Goal: Task Accomplishment & Management: Manage account settings

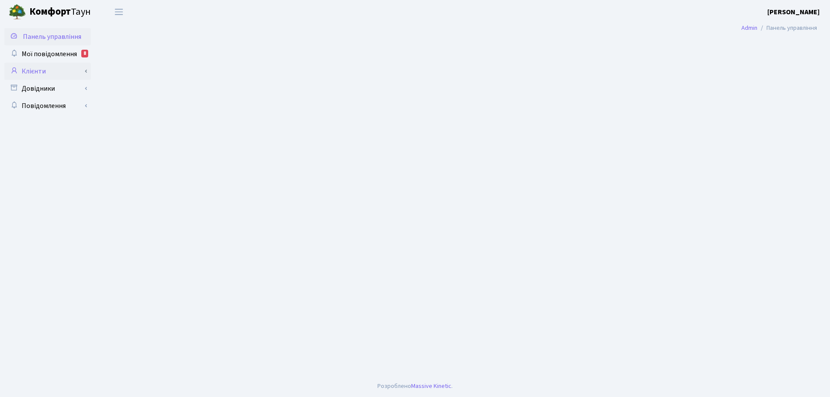
click at [40, 71] on link "Клієнти" at bounding box center [47, 71] width 86 height 17
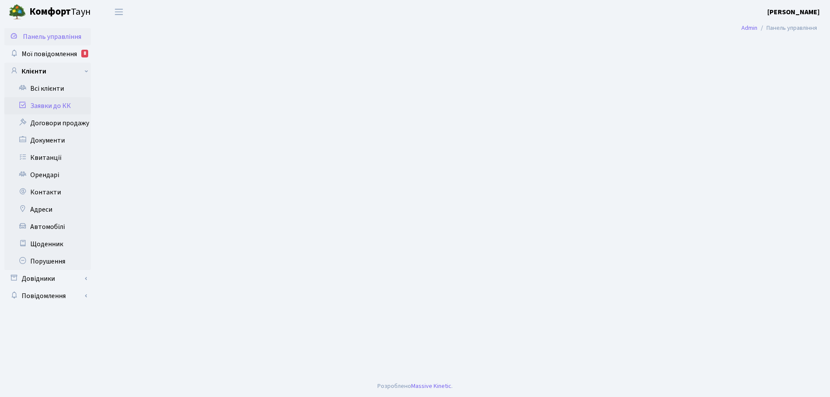
click at [56, 107] on link "Заявки до КК" at bounding box center [47, 105] width 86 height 17
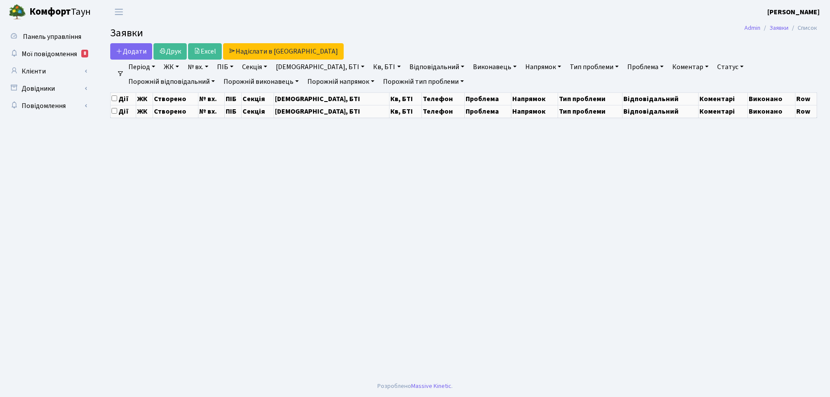
select select "25"
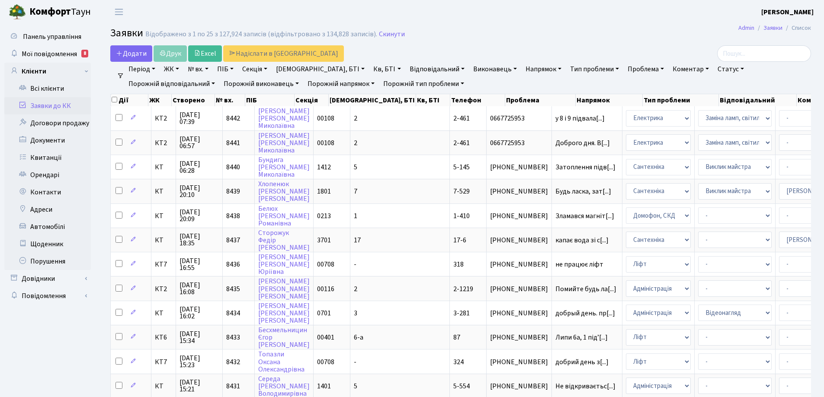
click at [714, 70] on link "Статус" at bounding box center [730, 69] width 33 height 15
click at [714, 121] on link "Не виконано" at bounding box center [748, 121] width 68 height 13
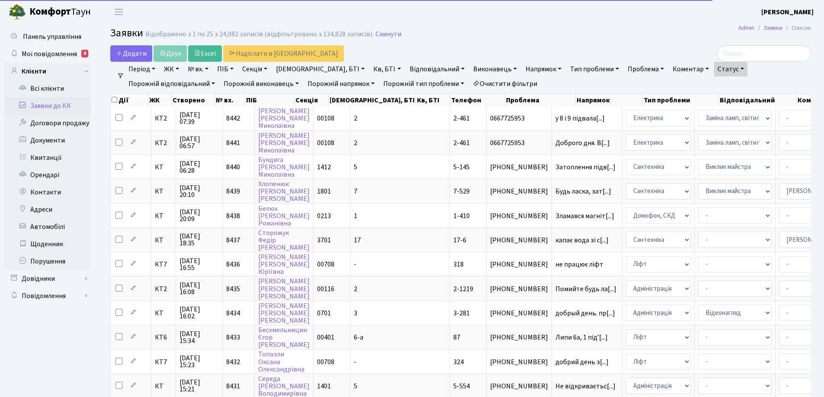
click at [522, 67] on link "Напрямок" at bounding box center [543, 69] width 43 height 15
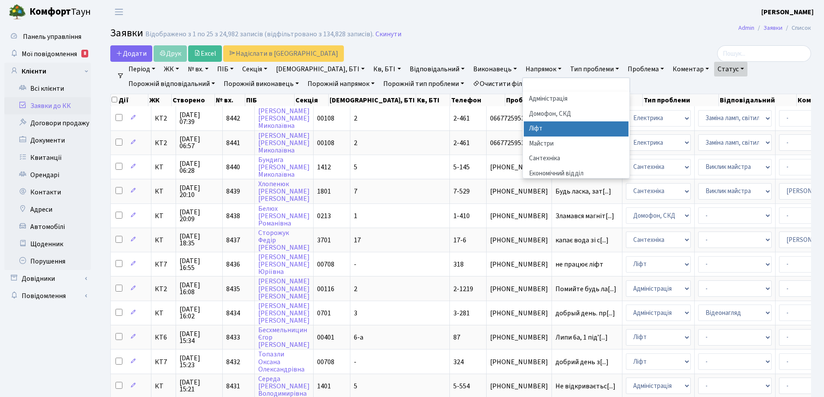
click at [524, 128] on li "Ліфт" at bounding box center [576, 128] width 105 height 15
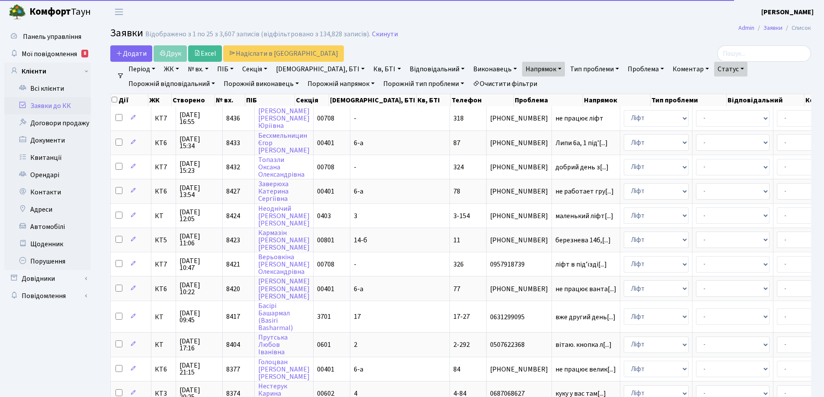
click at [155, 69] on link "Період" at bounding box center [142, 69] width 34 height 15
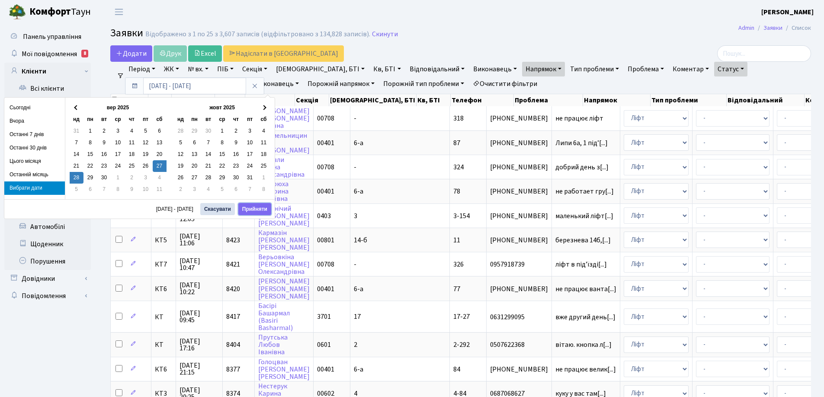
click at [259, 211] on button "Прийняти" at bounding box center [254, 209] width 33 height 12
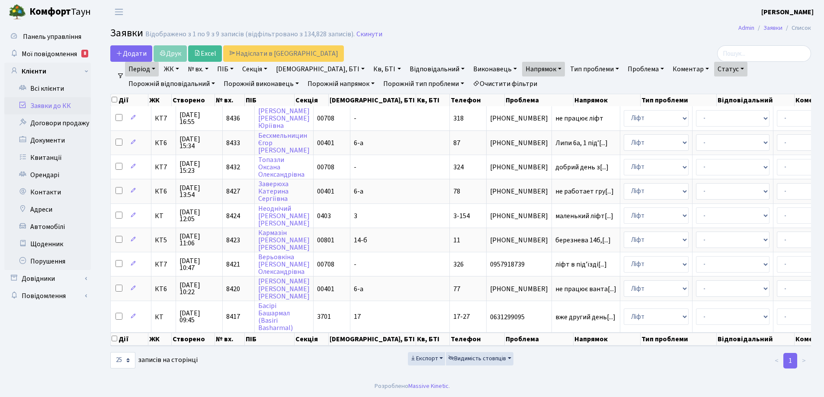
click at [153, 68] on link "Період" at bounding box center [142, 69] width 34 height 15
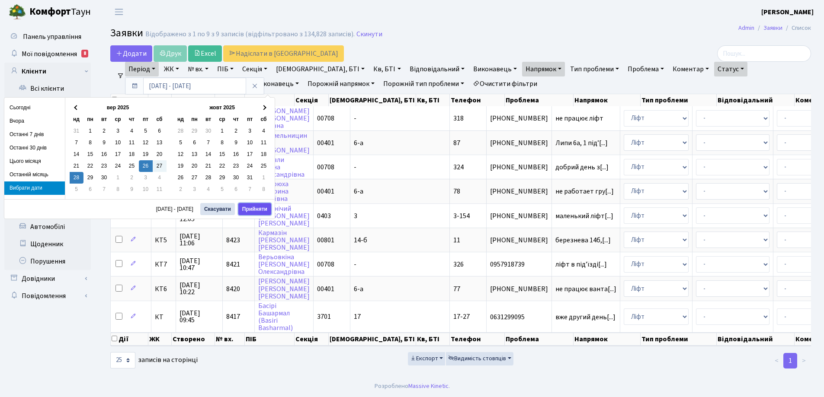
click at [259, 209] on button "Прийняти" at bounding box center [254, 209] width 33 height 12
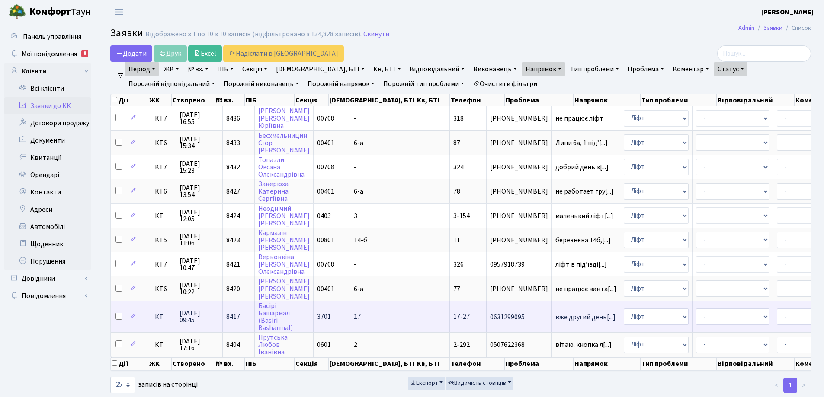
click at [453, 319] on span "17-27" at bounding box center [461, 318] width 16 height 10
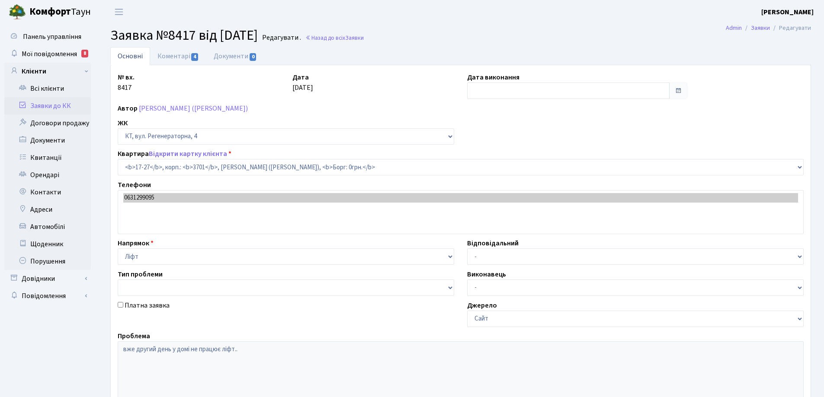
select select "8981"
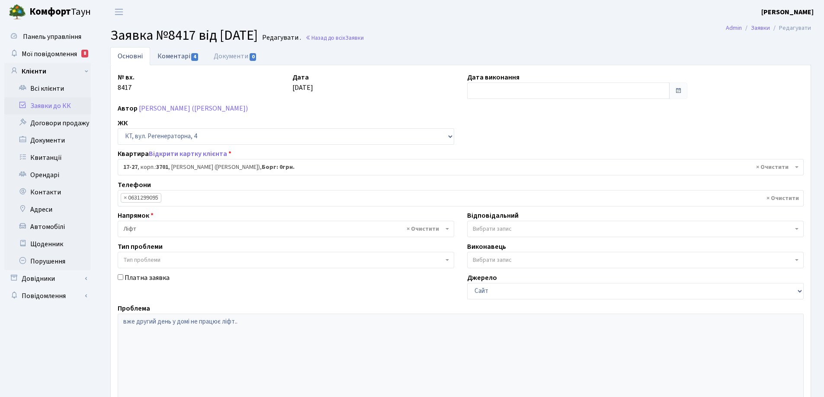
click at [181, 58] on link "Коментарі 4" at bounding box center [178, 56] width 56 height 18
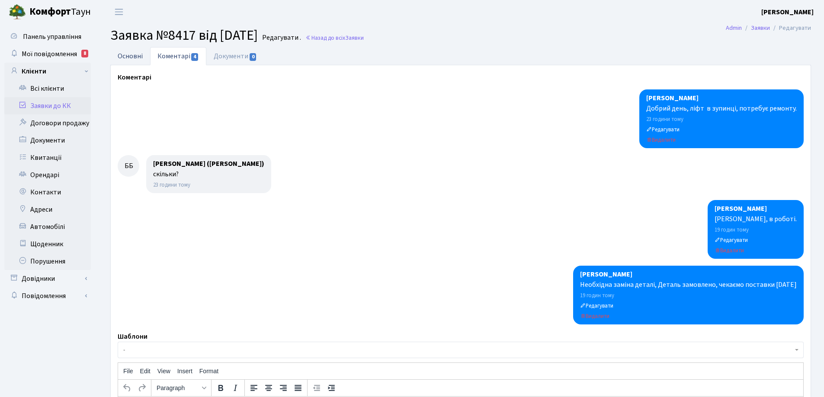
click at [127, 58] on link "Основні" at bounding box center [130, 56] width 40 height 18
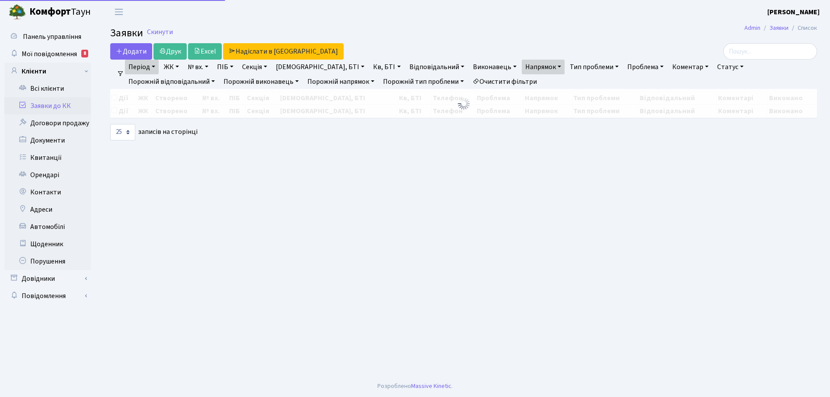
select select "25"
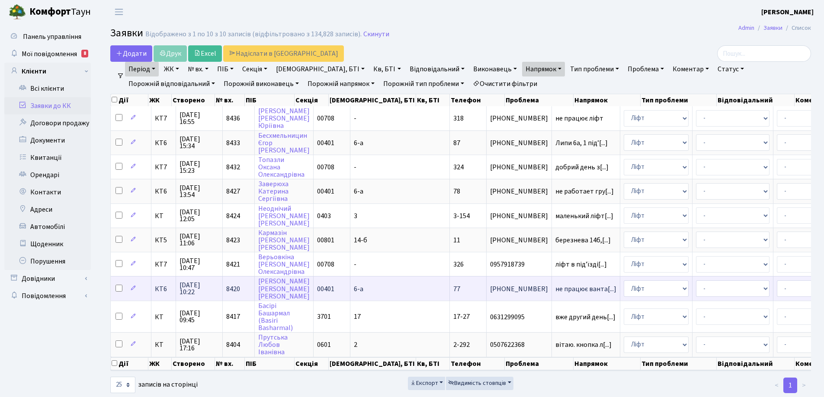
click at [453, 289] on span "77" at bounding box center [456, 289] width 7 height 10
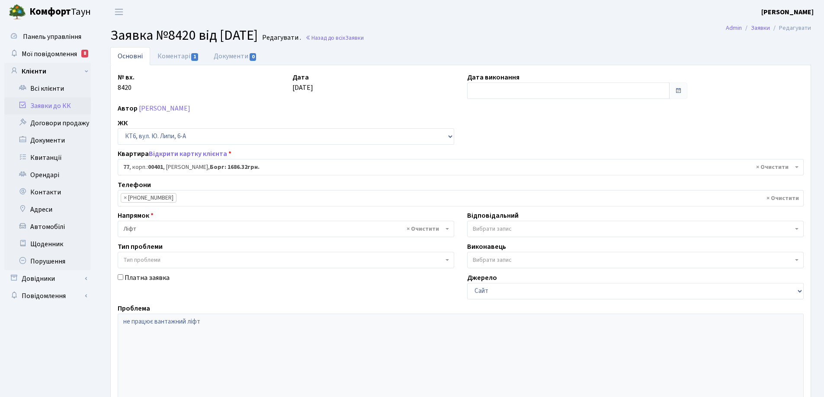
select select "17169"
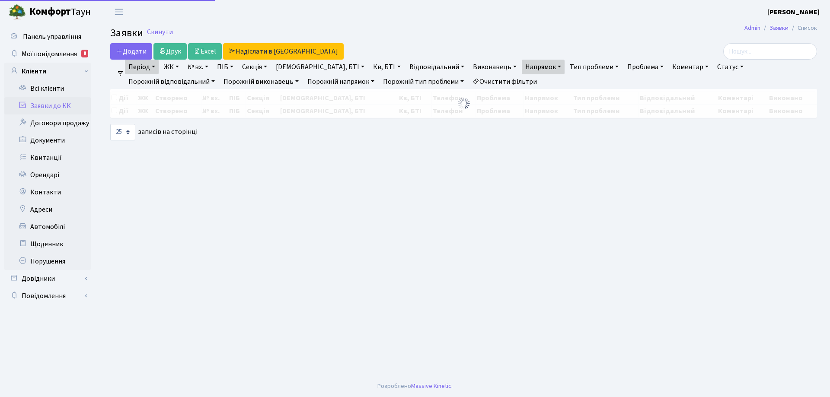
select select "25"
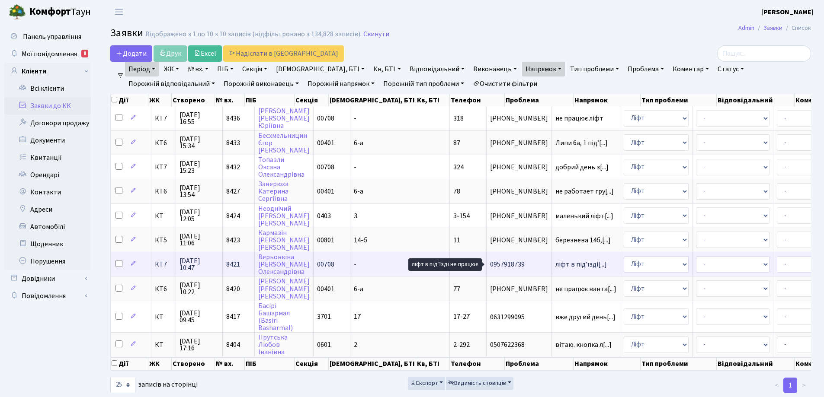
click at [555, 265] on span "ліфт в підʼїзді[...]" at bounding box center [580, 265] width 51 height 10
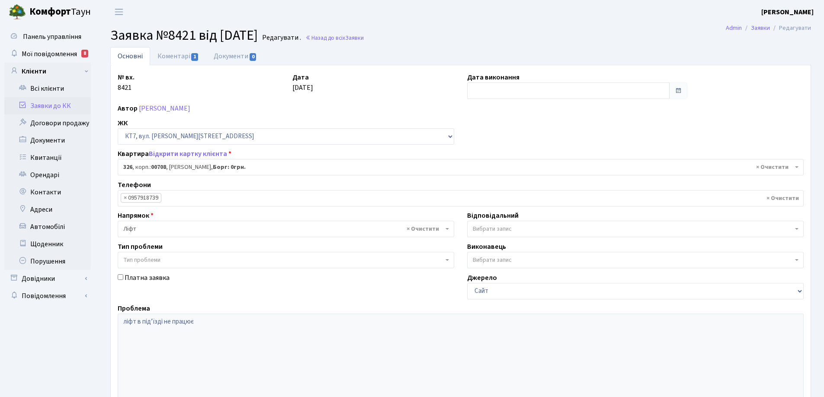
select select "18804"
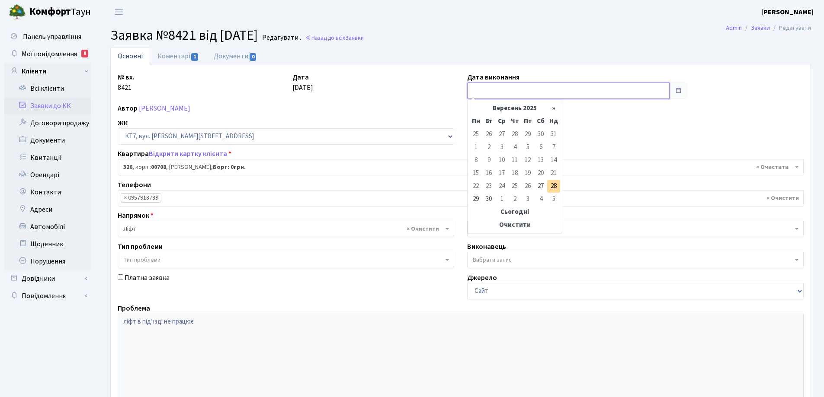
click at [487, 89] on input "text" at bounding box center [568, 91] width 202 height 16
click at [540, 186] on td "27" at bounding box center [540, 186] width 13 height 13
type input "[DATE]"
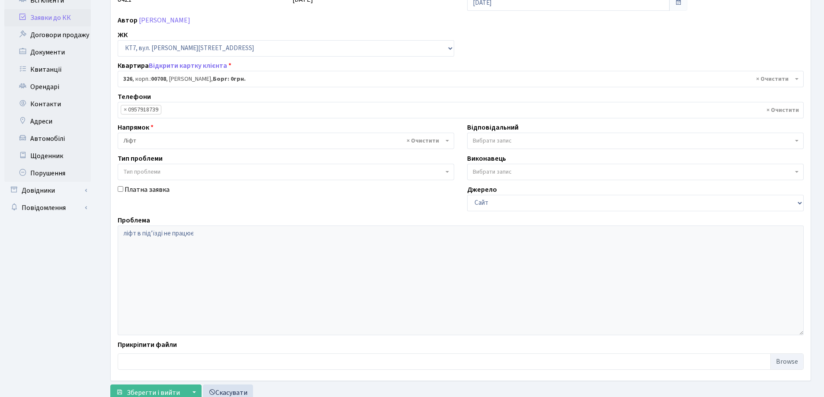
scroll to position [118, 0]
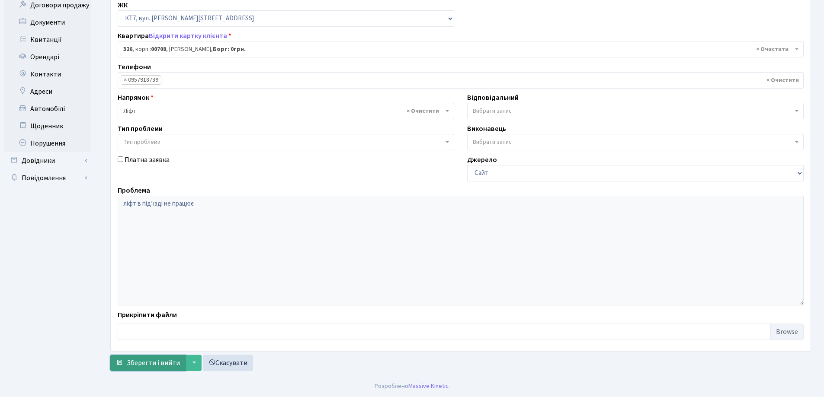
click at [146, 366] on span "Зберегти і вийти" at bounding box center [153, 363] width 53 height 10
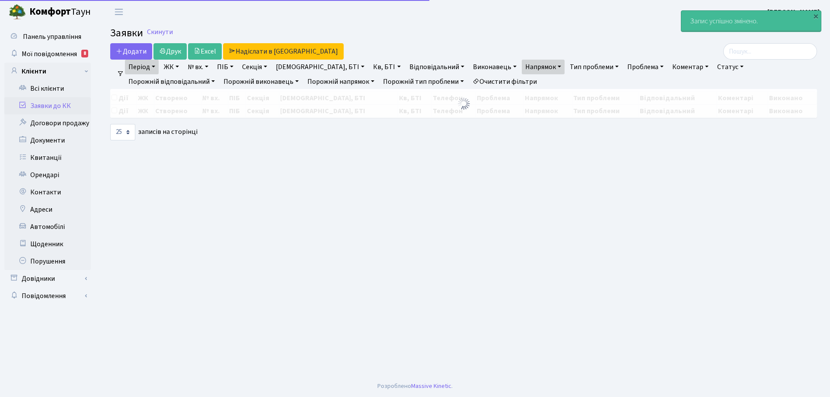
select select "25"
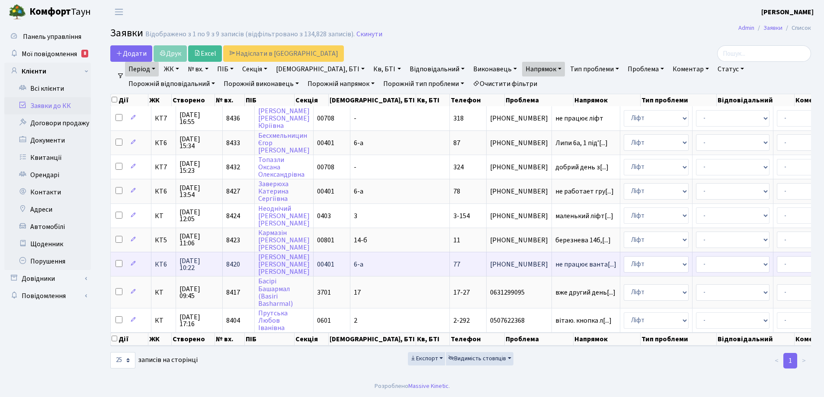
click at [450, 265] on td "77" at bounding box center [468, 264] width 37 height 24
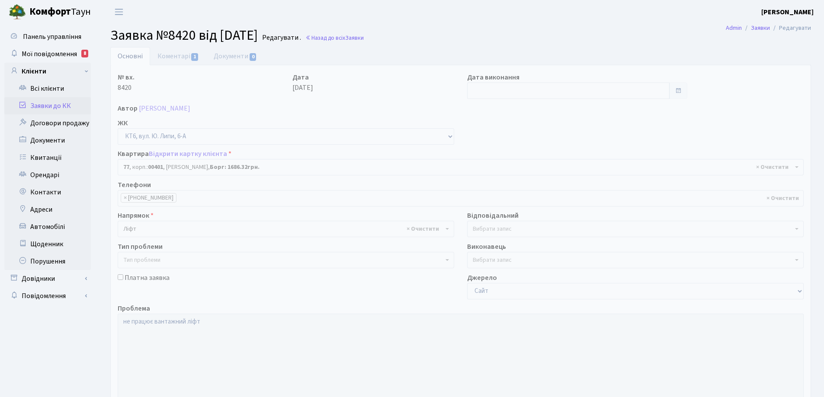
select select "17169"
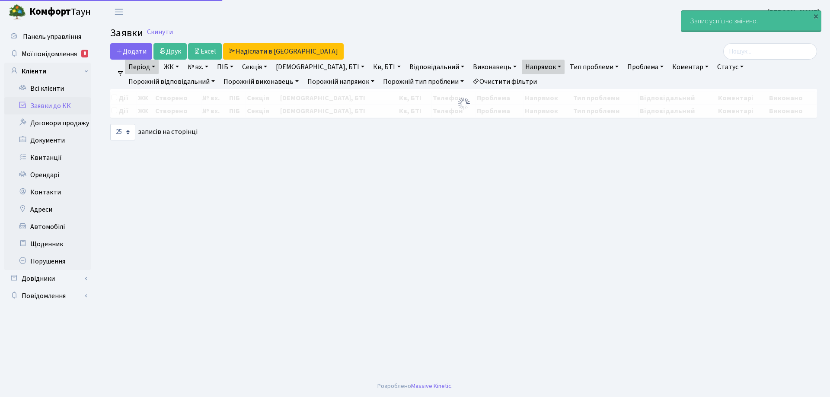
select select "25"
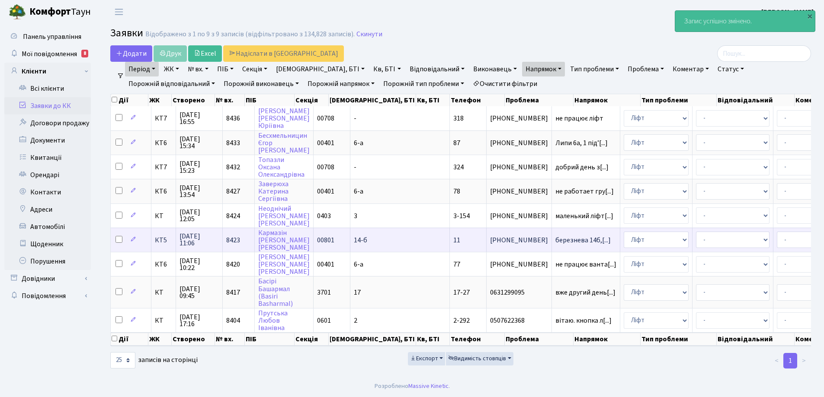
click at [490, 240] on span "[PHONE_NUMBER]" at bounding box center [519, 240] width 58 height 7
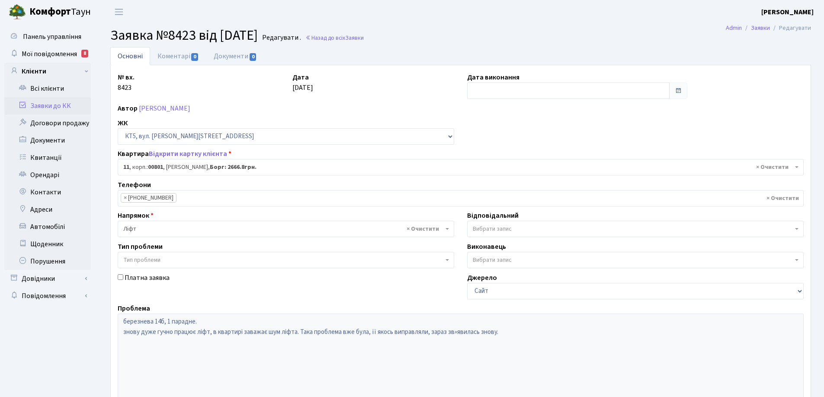
select select "17541"
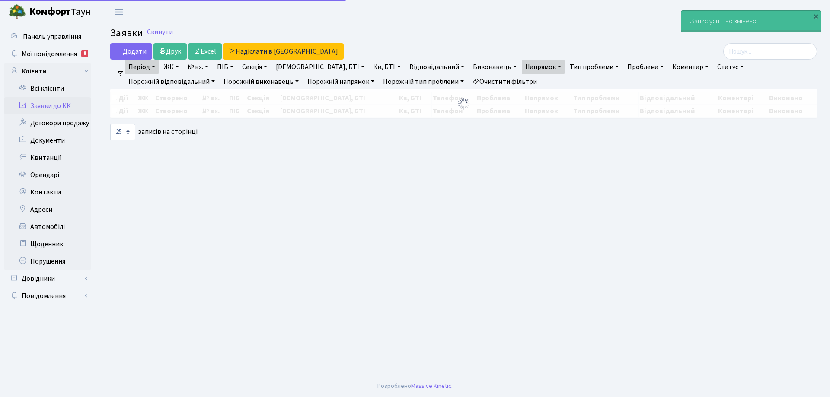
select select "25"
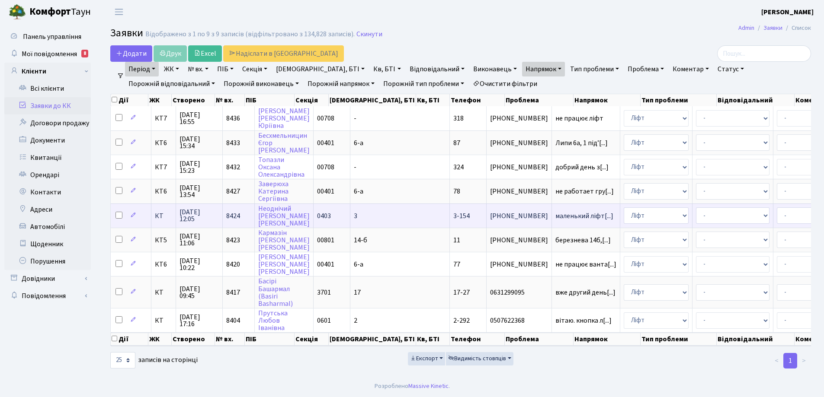
click at [453, 217] on span "3-154" at bounding box center [461, 216] width 16 height 10
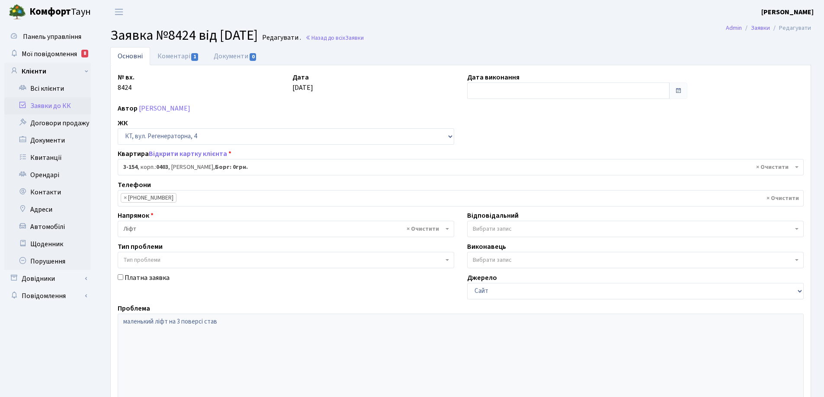
select select "821"
click at [487, 87] on input "text" at bounding box center [568, 91] width 202 height 16
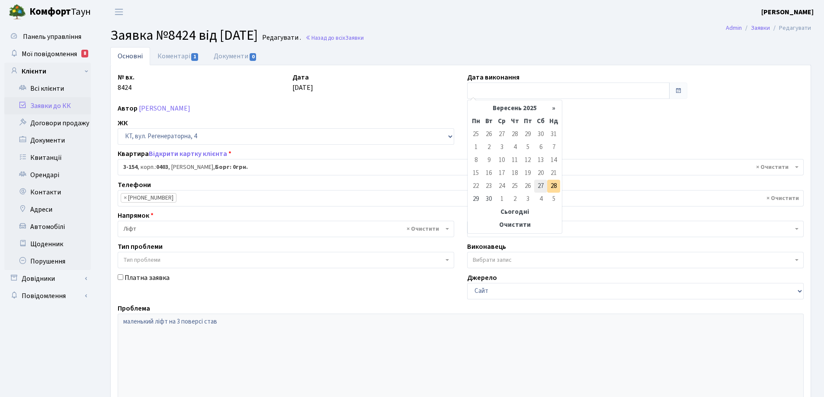
click at [543, 188] on td "27" at bounding box center [540, 186] width 13 height 13
type input "[DATE]"
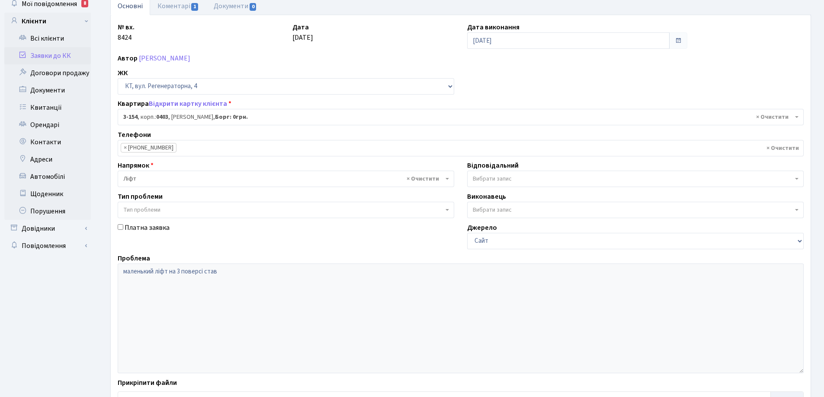
scroll to position [118, 0]
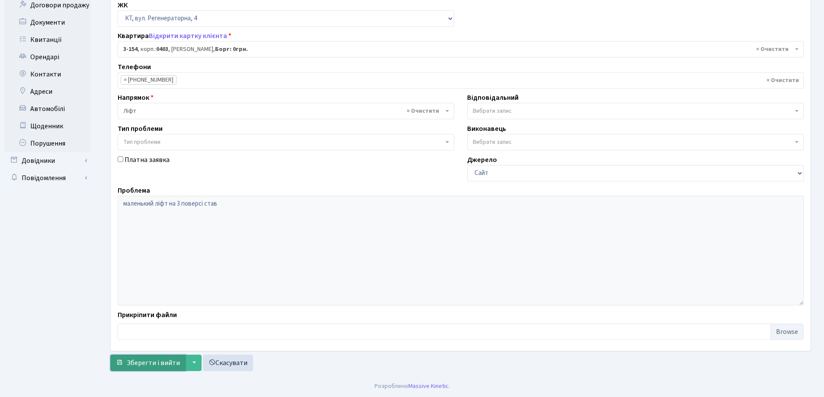
click at [170, 359] on span "Зберегти і вийти" at bounding box center [153, 363] width 53 height 10
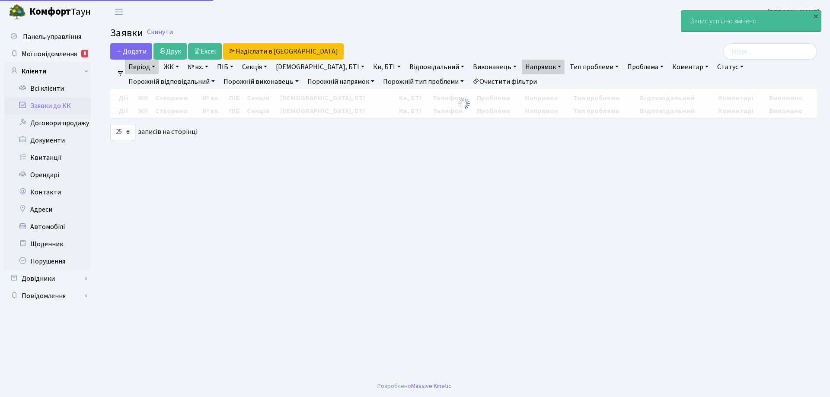
select select "25"
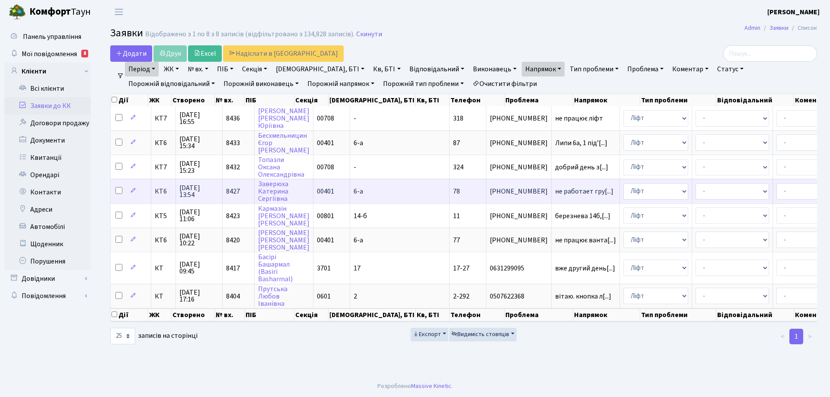
click at [450, 192] on td "78" at bounding box center [468, 191] width 37 height 24
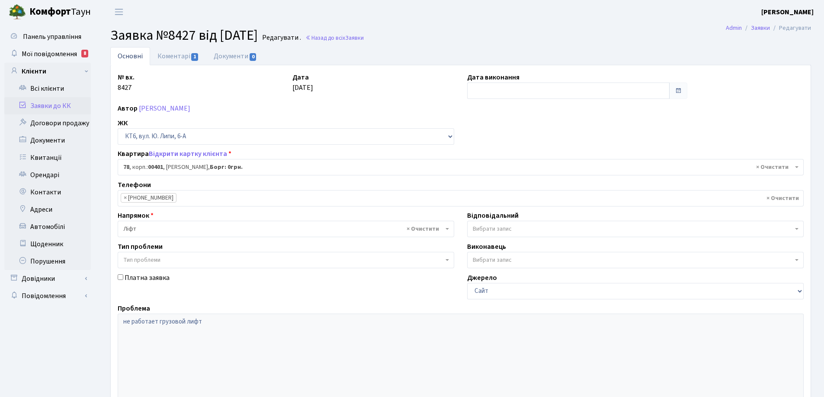
select select "17170"
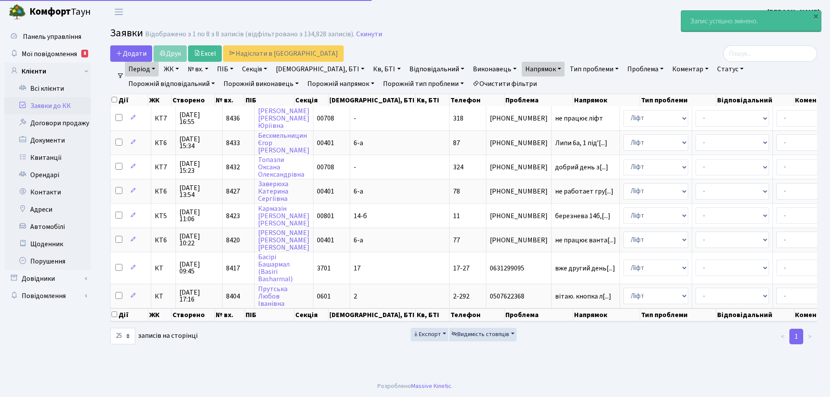
select select "25"
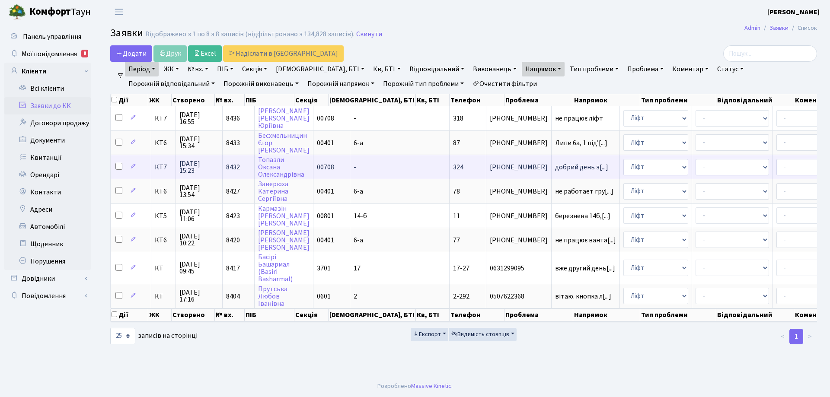
click at [453, 169] on span "324" at bounding box center [458, 168] width 10 height 10
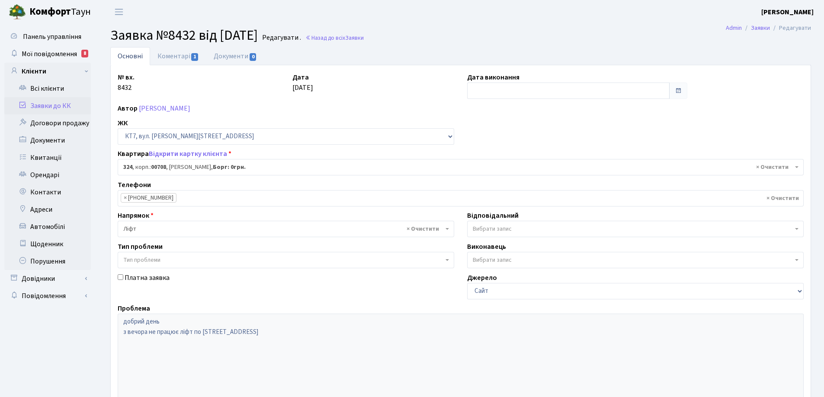
select select "18802"
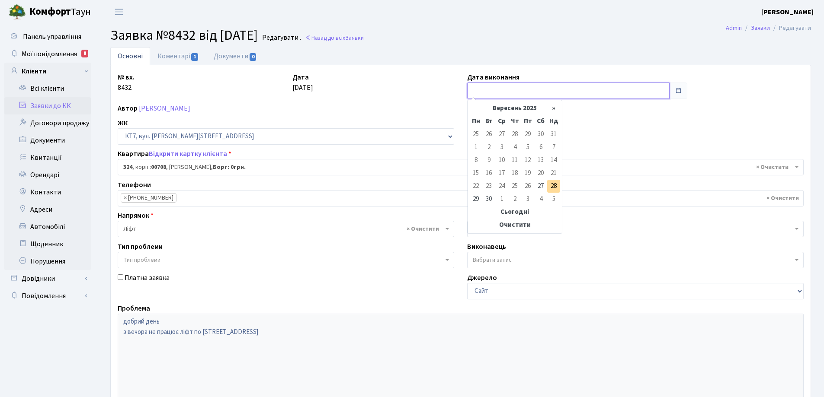
click at [492, 88] on input "text" at bounding box center [568, 91] width 202 height 16
click at [542, 187] on td "27" at bounding box center [540, 186] width 13 height 13
type input "[DATE]"
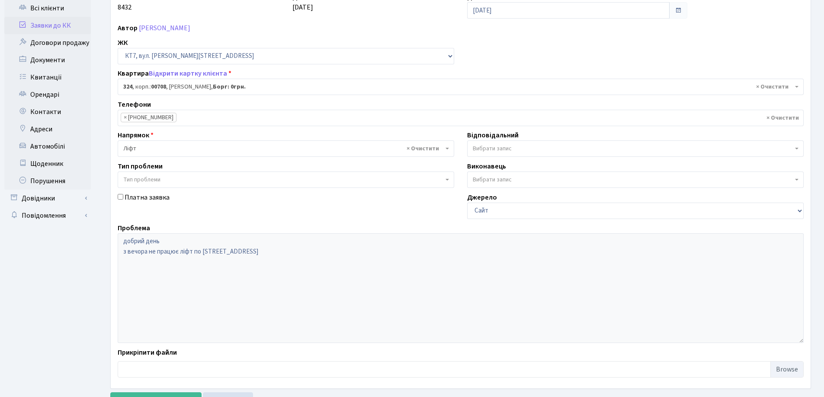
scroll to position [118, 0]
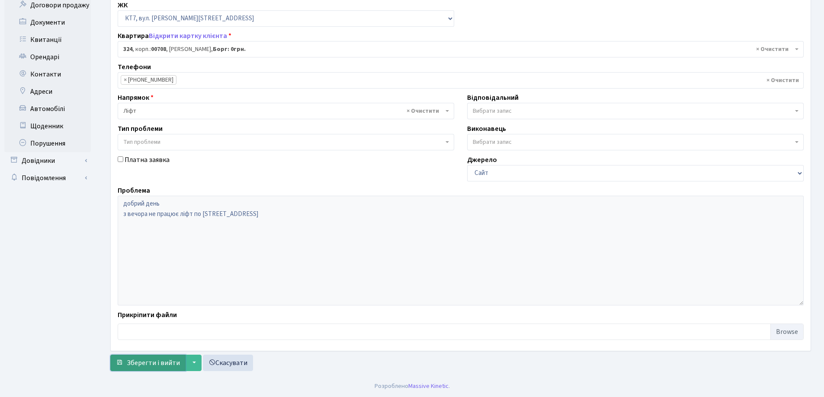
click at [150, 364] on span "Зберегти і вийти" at bounding box center [153, 363] width 53 height 10
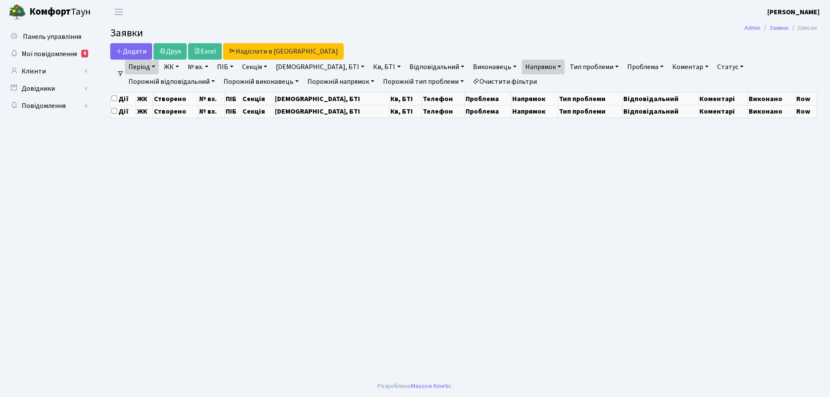
select select "25"
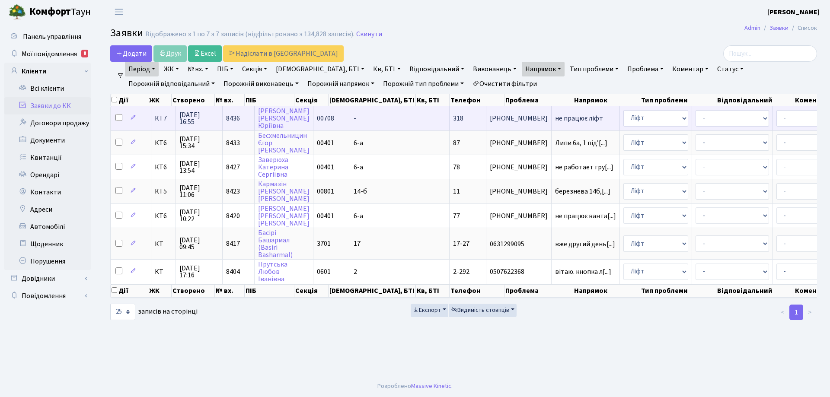
click at [555, 118] on span "не працює ліфт" at bounding box center [585, 118] width 61 height 7
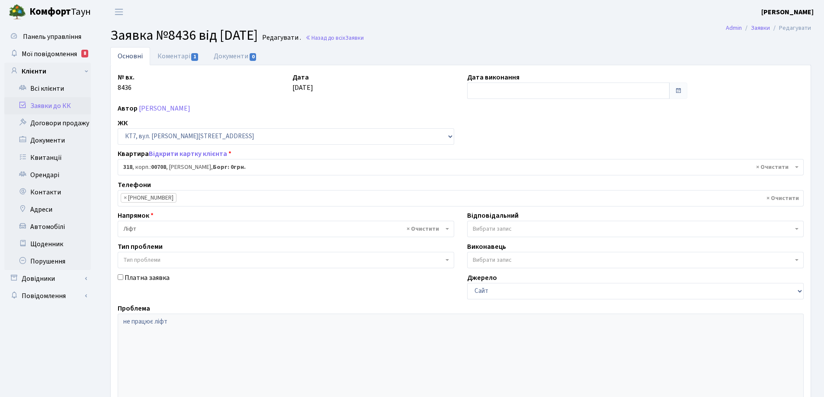
select select "18796"
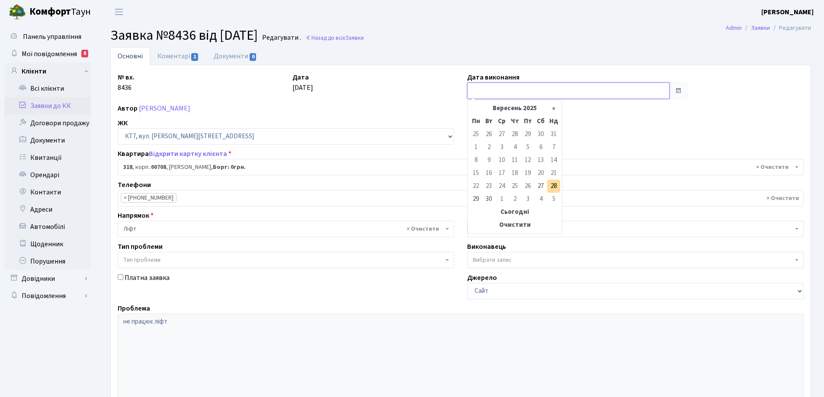
click at [476, 90] on input "text" at bounding box center [568, 91] width 202 height 16
click at [540, 187] on td "27" at bounding box center [540, 186] width 13 height 13
type input "[DATE]"
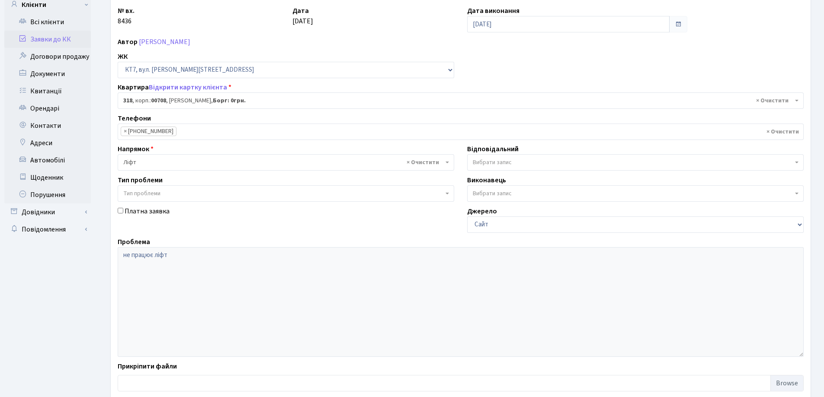
scroll to position [118, 0]
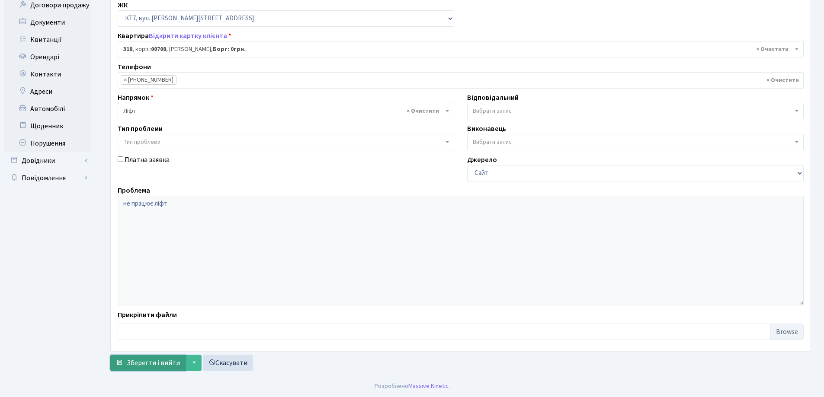
click at [161, 361] on span "Зберегти і вийти" at bounding box center [153, 363] width 53 height 10
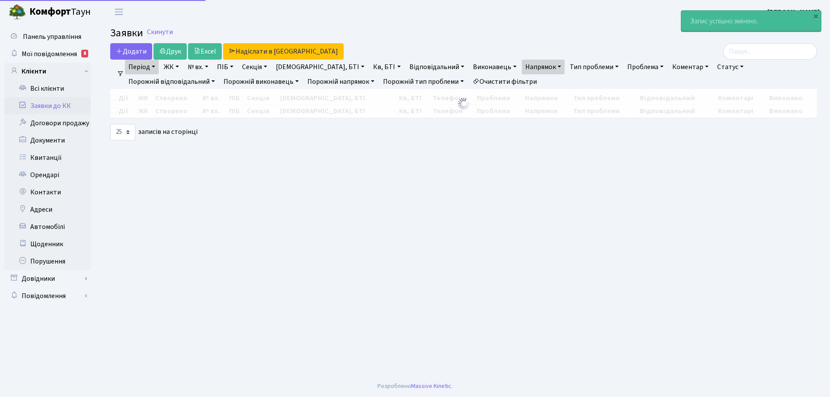
select select "25"
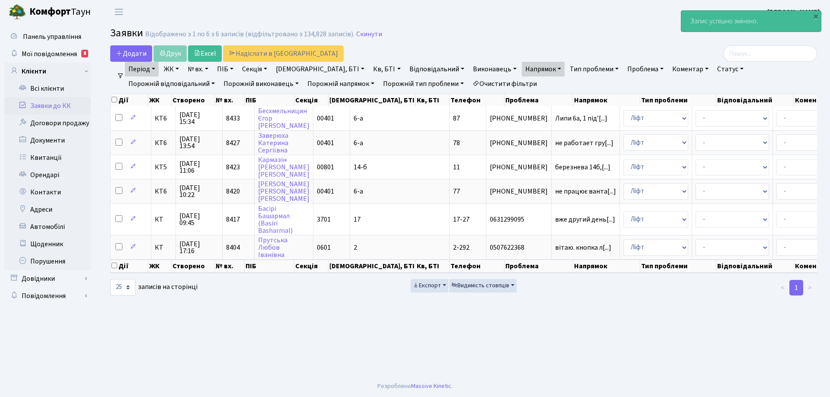
click at [153, 69] on link "Період" at bounding box center [142, 69] width 34 height 15
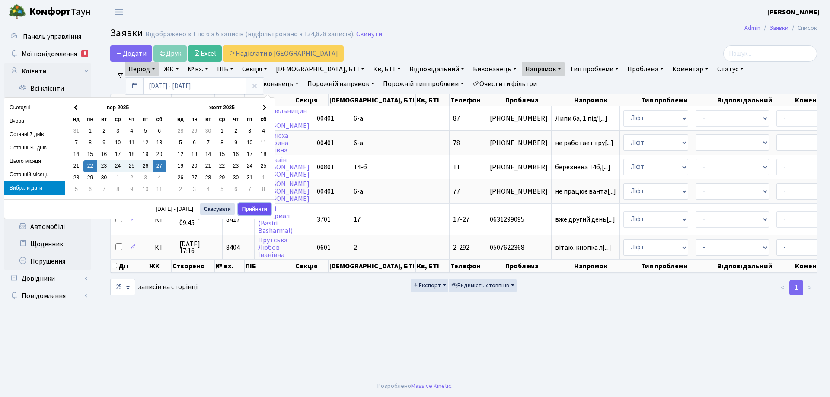
click at [249, 207] on button "Прийняти" at bounding box center [254, 209] width 33 height 12
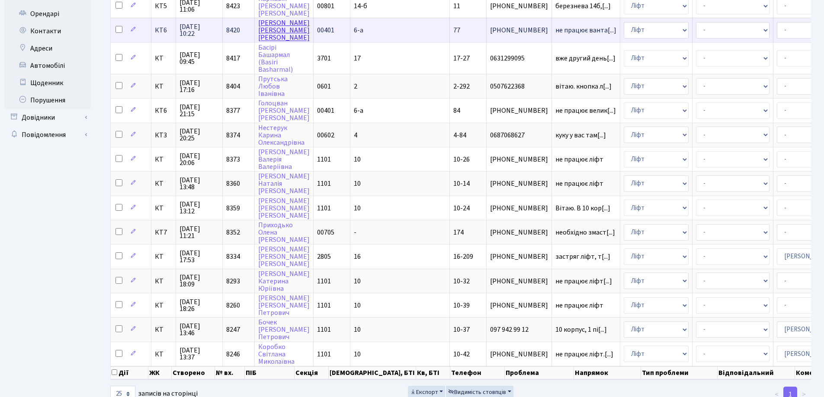
scroll to position [173, 0]
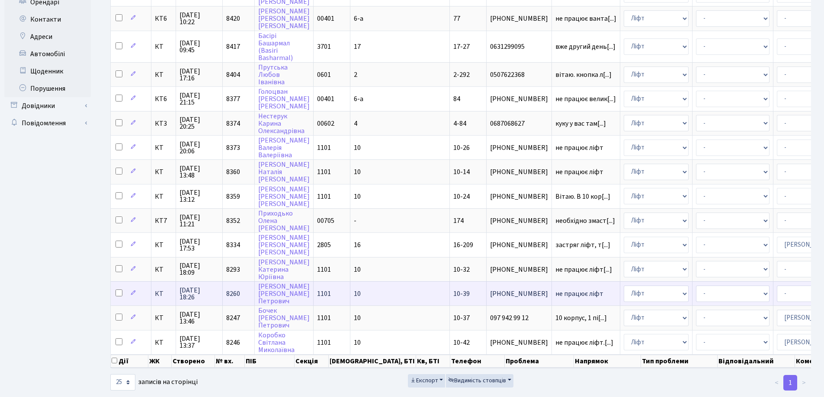
click at [555, 292] on span "не працює ліфт" at bounding box center [585, 294] width 61 height 7
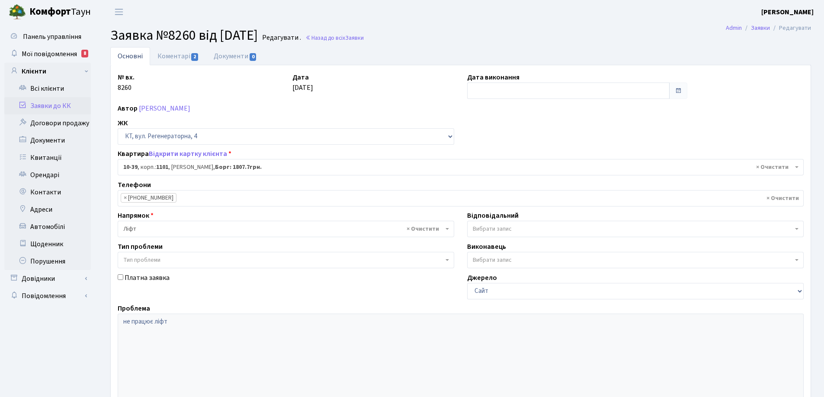
select select "6608"
click at [131, 57] on link "Основні" at bounding box center [130, 56] width 40 height 18
click at [131, 59] on link "Основні" at bounding box center [130, 56] width 40 height 18
click at [129, 54] on link "Основні" at bounding box center [130, 56] width 40 height 18
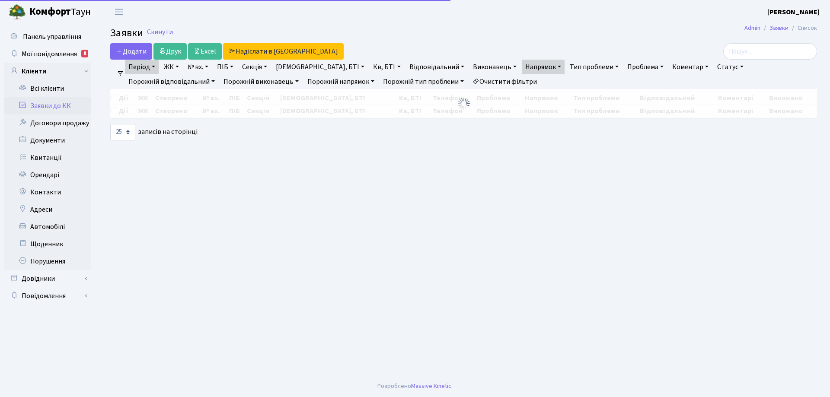
select select "25"
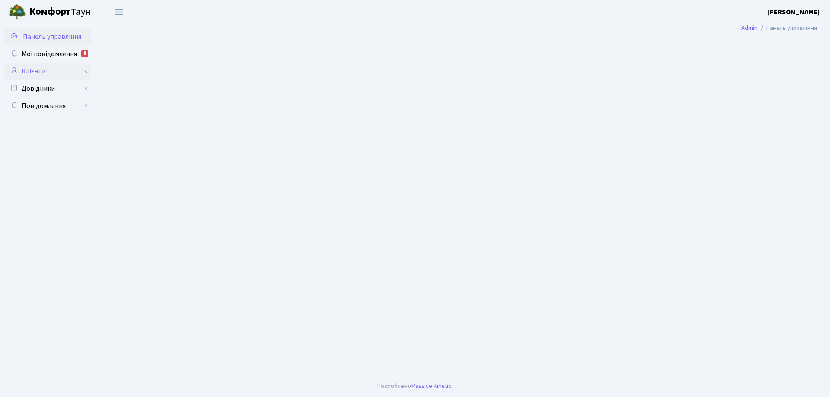
click at [40, 72] on link "Клієнти" at bounding box center [47, 71] width 86 height 17
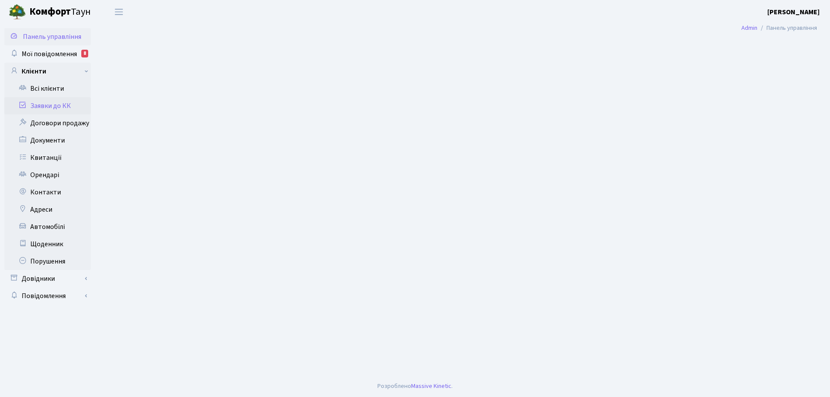
click at [58, 105] on link "Заявки до КК" at bounding box center [47, 105] width 86 height 17
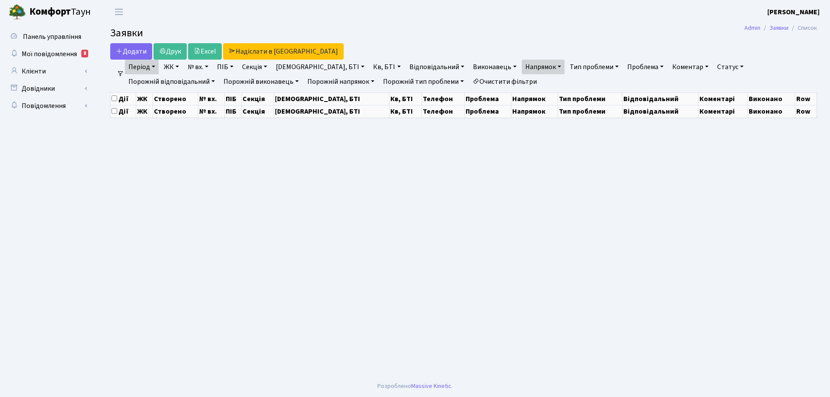
select select "25"
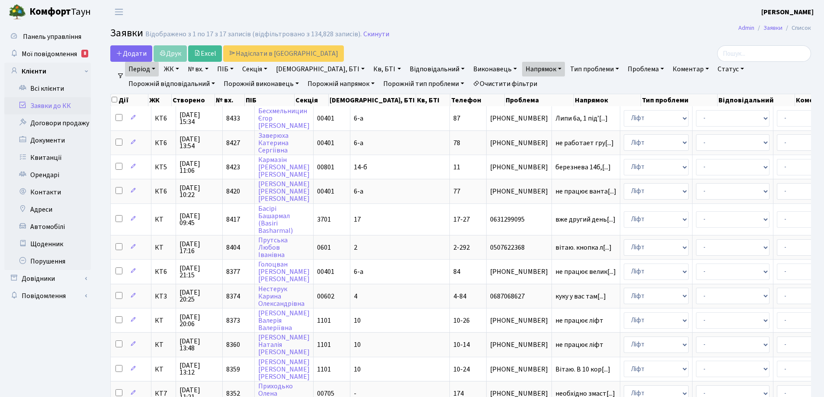
click at [469, 83] on link "Очистити фільтри" at bounding box center [504, 84] width 71 height 15
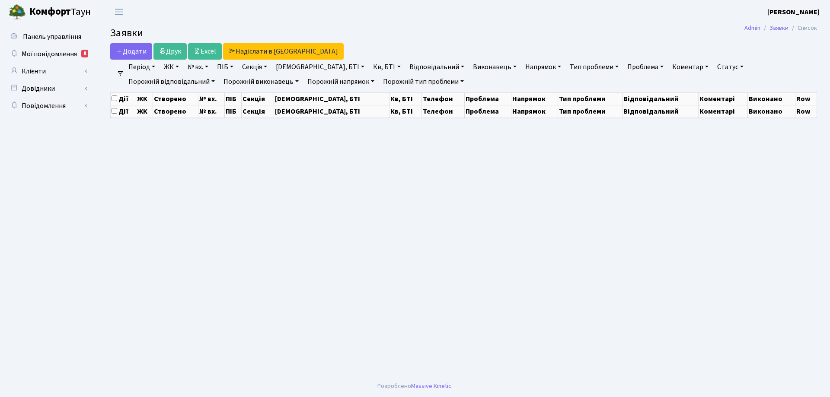
select select "25"
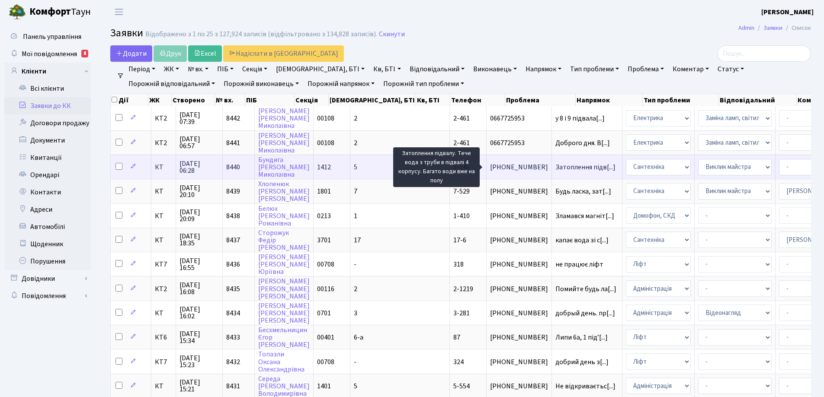
click at [555, 168] on span "Затоплення підв[...]" at bounding box center [585, 168] width 60 height 10
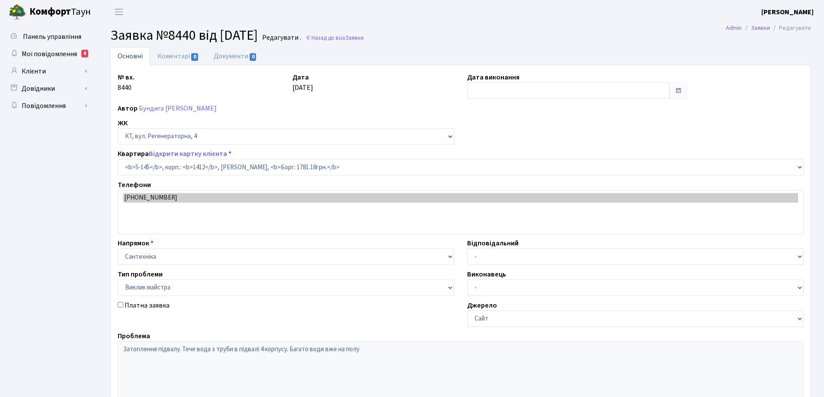
select select "2405"
select select "29"
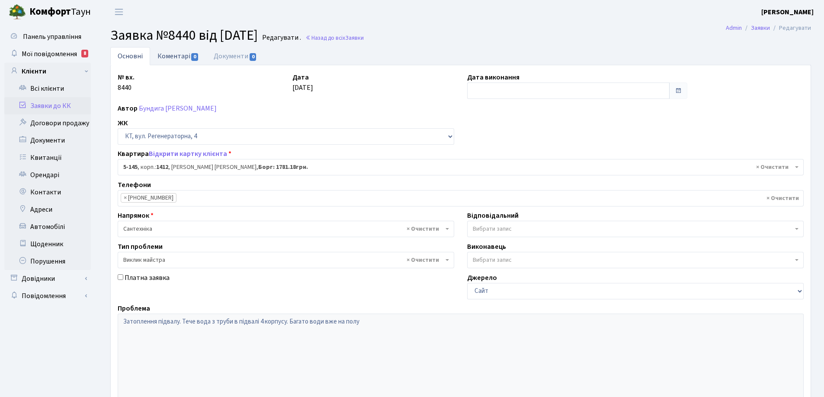
click at [182, 56] on link "Коментарі 0" at bounding box center [178, 56] width 56 height 18
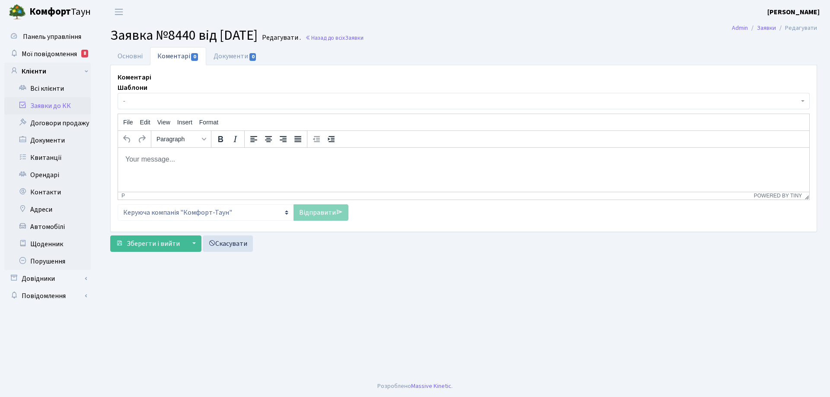
drag, startPoint x: 156, startPoint y: 161, endPoint x: 162, endPoint y: 155, distance: 8.6
click at [157, 160] on body "Rich Text Area. Press ALT-0 for help." at bounding box center [463, 159] width 677 height 10
click at [321, 213] on link "Відправити" at bounding box center [321, 212] width 55 height 16
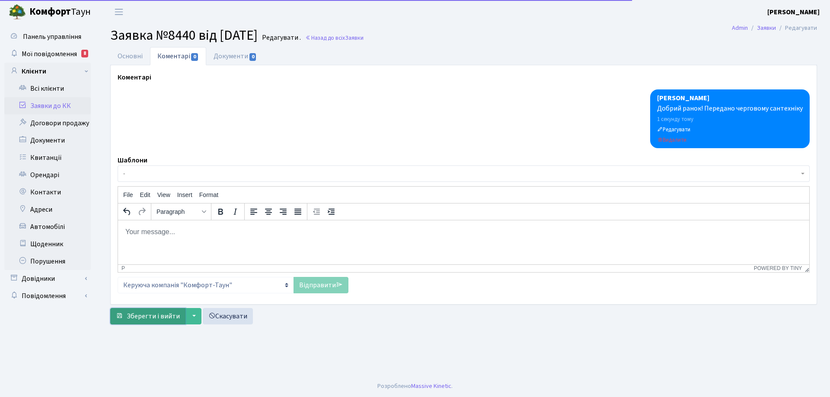
click at [170, 314] on span "Зберегти і вийти" at bounding box center [153, 317] width 53 height 10
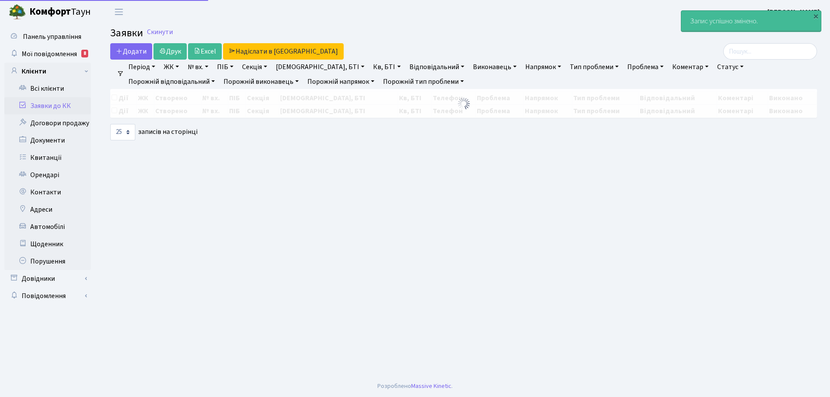
select select "25"
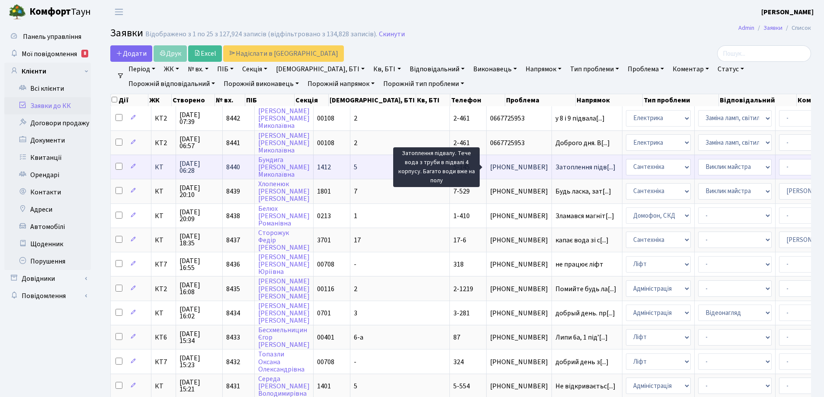
click at [555, 170] on span "Затоплення підв[...]" at bounding box center [585, 168] width 60 height 10
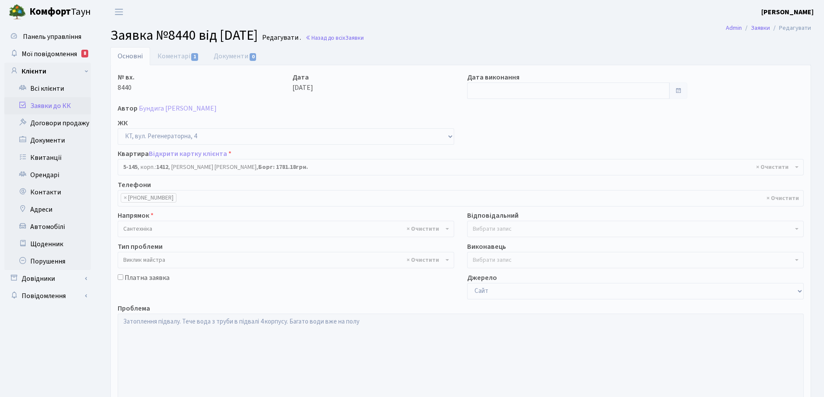
select select "2405"
select select "29"
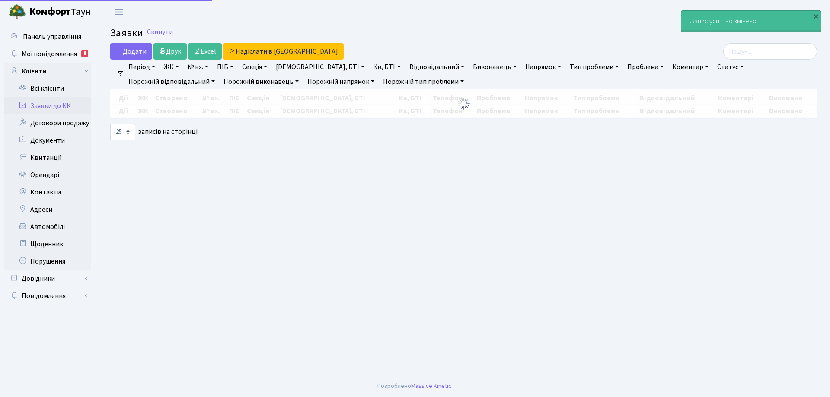
select select "25"
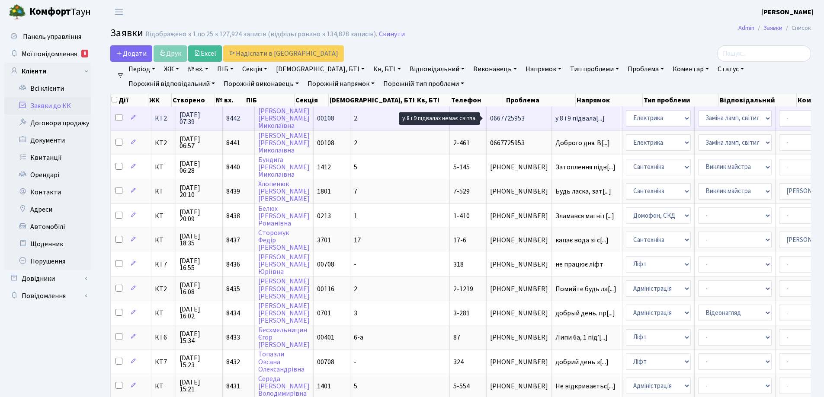
click at [555, 118] on span "у 8 і 9 підвала[...]" at bounding box center [579, 119] width 49 height 10
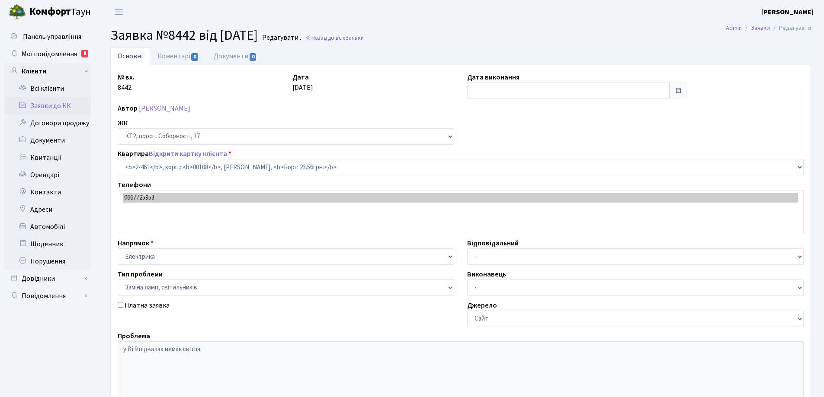
select select "15509"
select select "40"
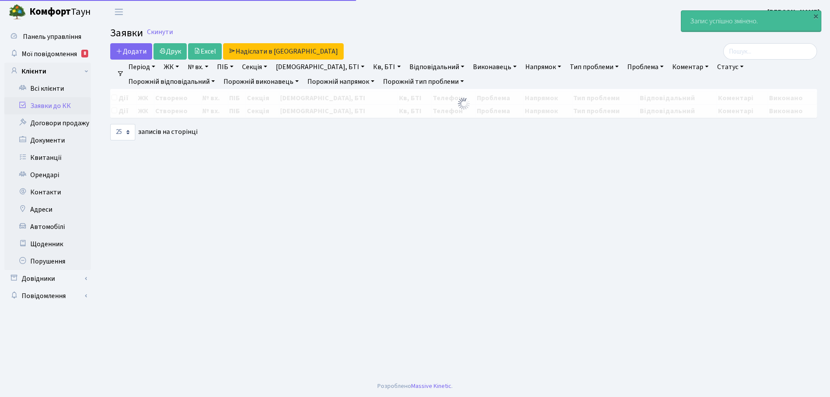
select select "25"
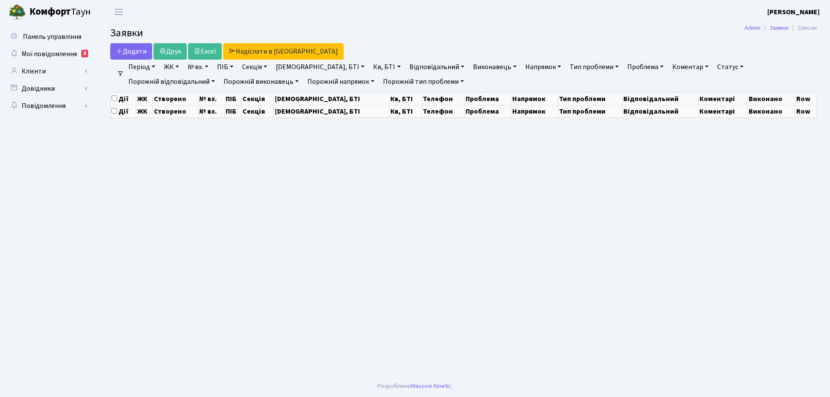
select select "25"
